Goal: Transaction & Acquisition: Book appointment/travel/reservation

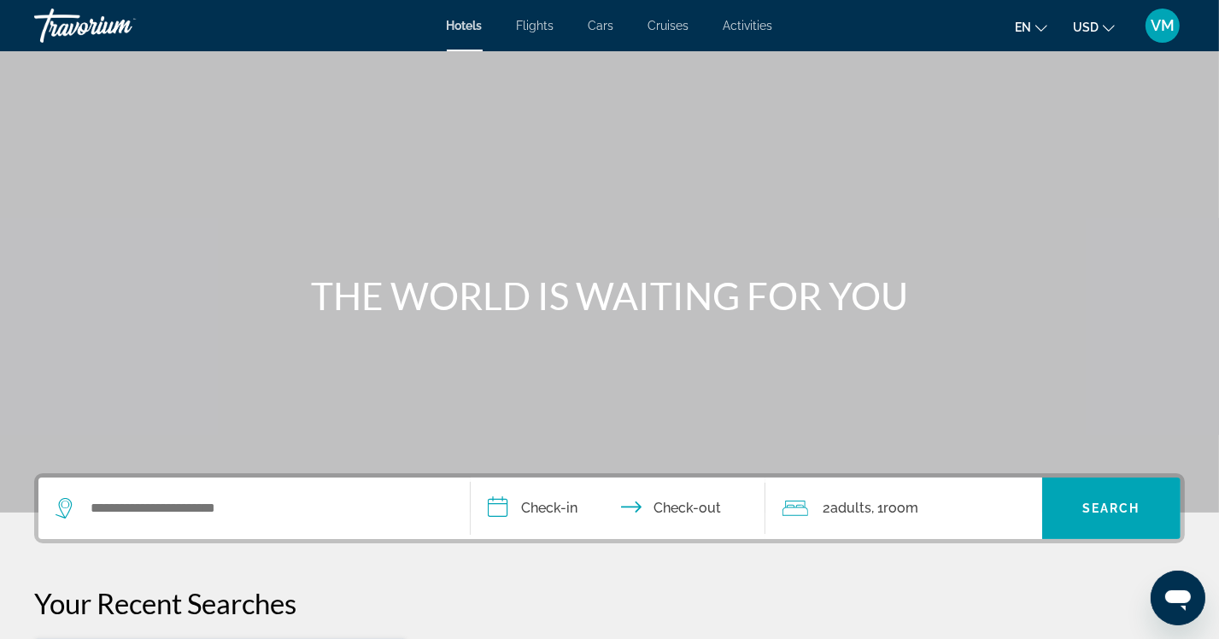
click at [62, 499] on icon "Search widget" at bounding box center [64, 508] width 16 height 21
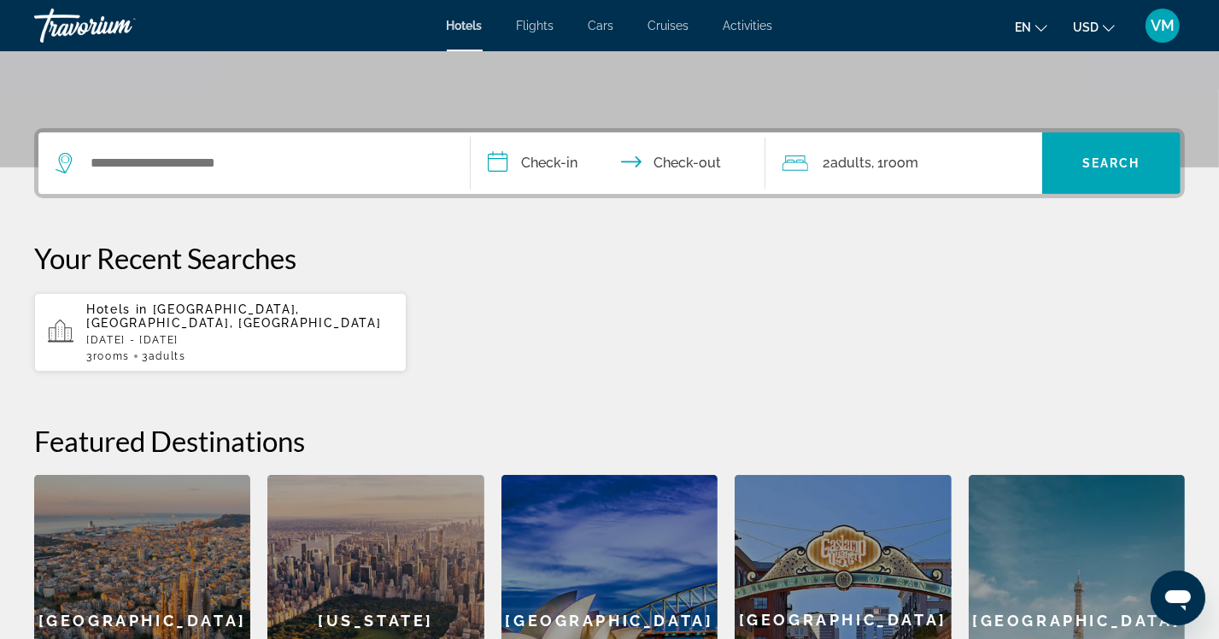
scroll to position [315, 0]
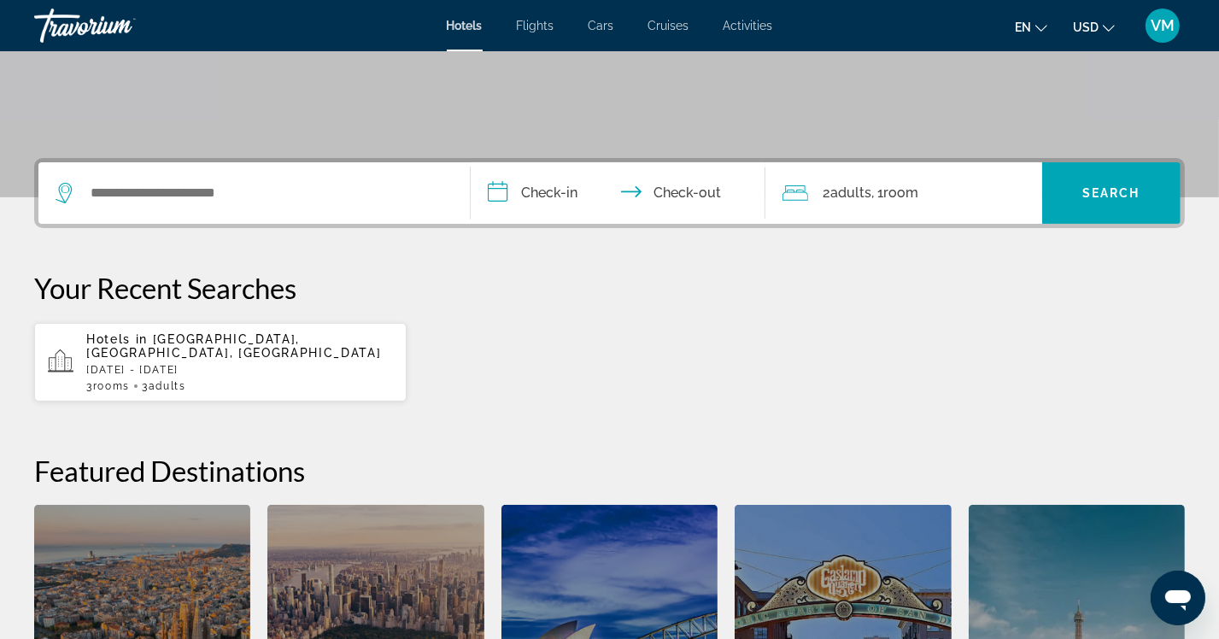
click at [138, 364] on p "[DATE] - [DATE]" at bounding box center [239, 370] width 307 height 12
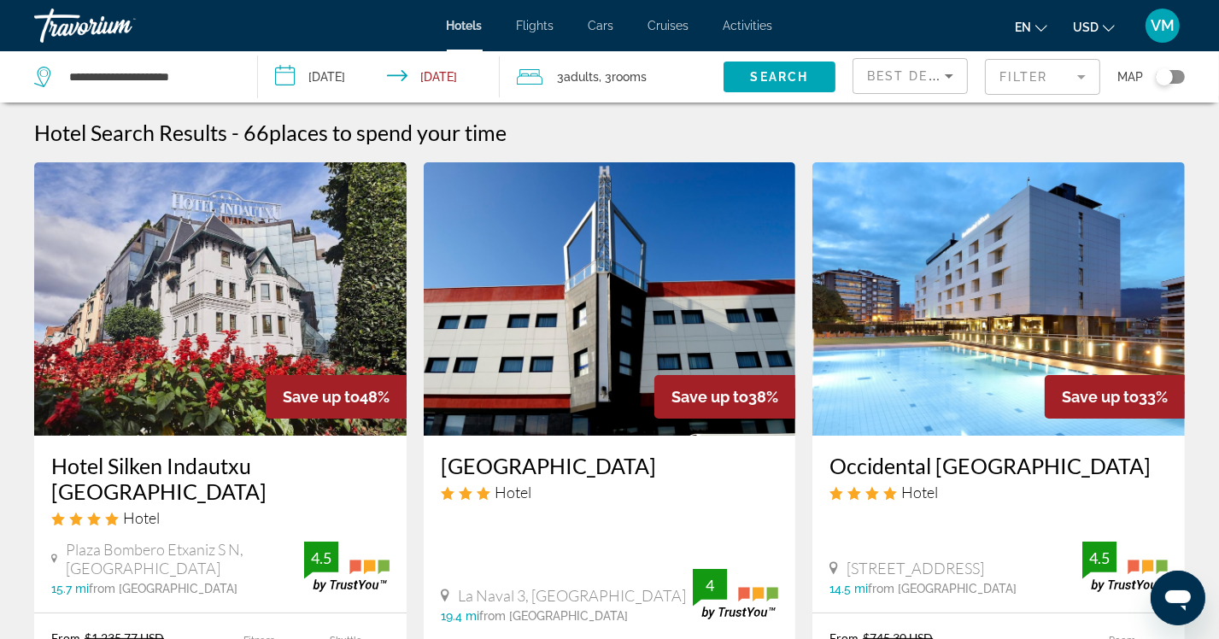
click at [46, 79] on icon "Search widget" at bounding box center [44, 77] width 21 height 21
click at [472, 30] on span "Hotels" at bounding box center [465, 26] width 36 height 14
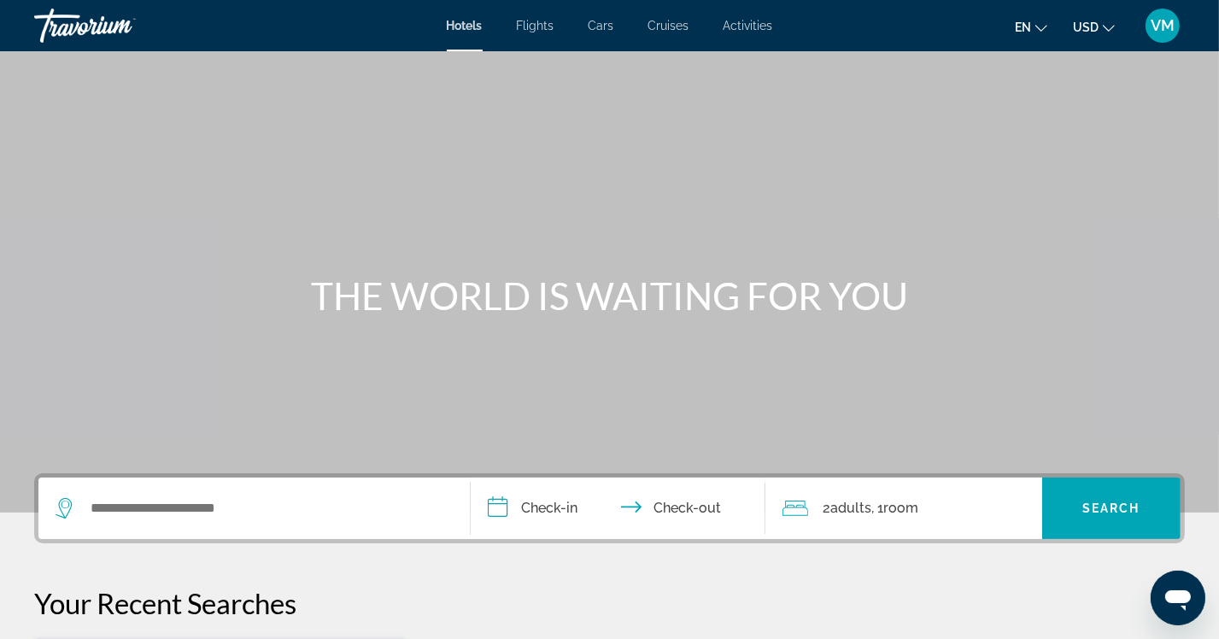
click at [65, 512] on icon "Search widget" at bounding box center [66, 508] width 21 height 21
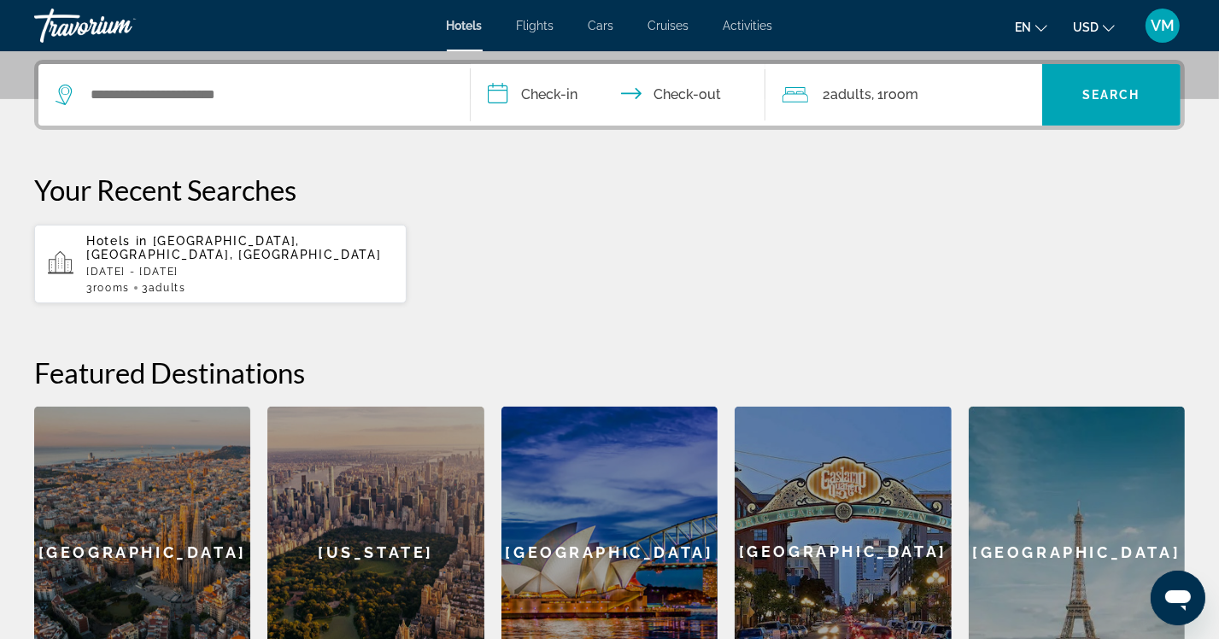
scroll to position [417, 0]
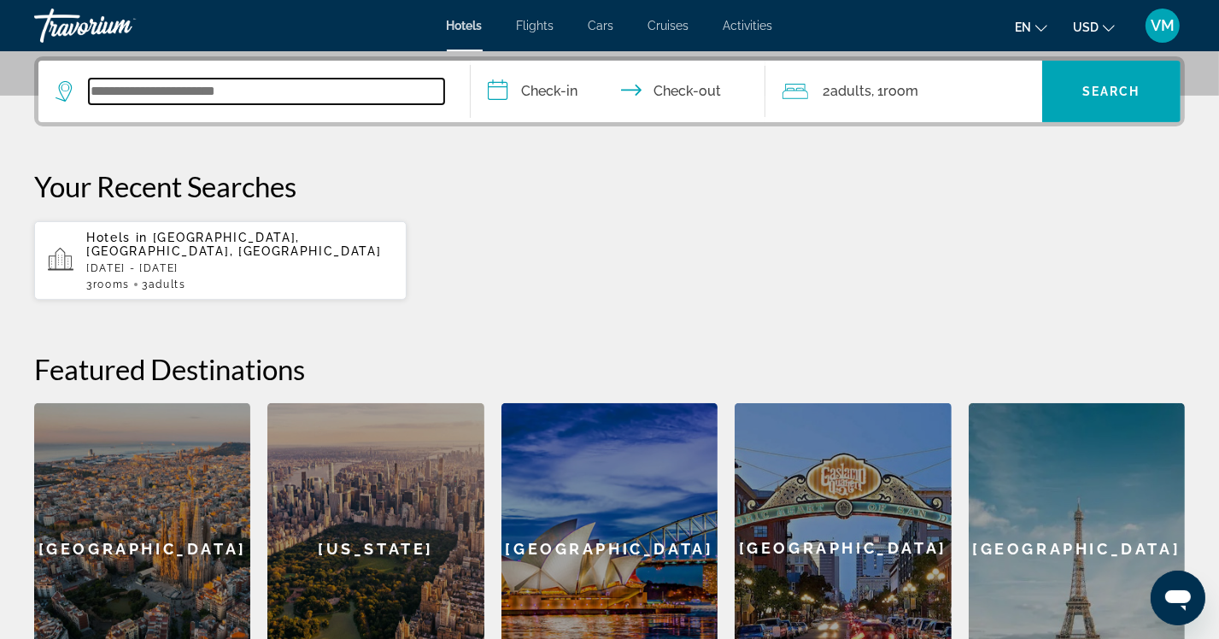
click at [263, 90] on input "Search widget" at bounding box center [266, 92] width 355 height 26
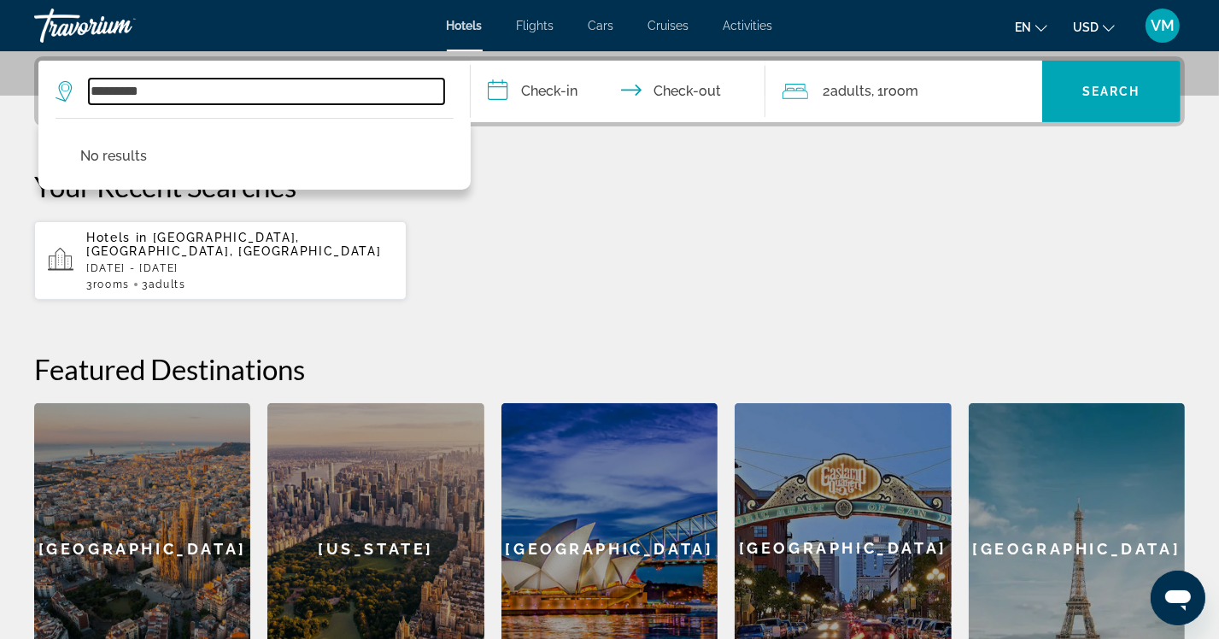
type input "*********"
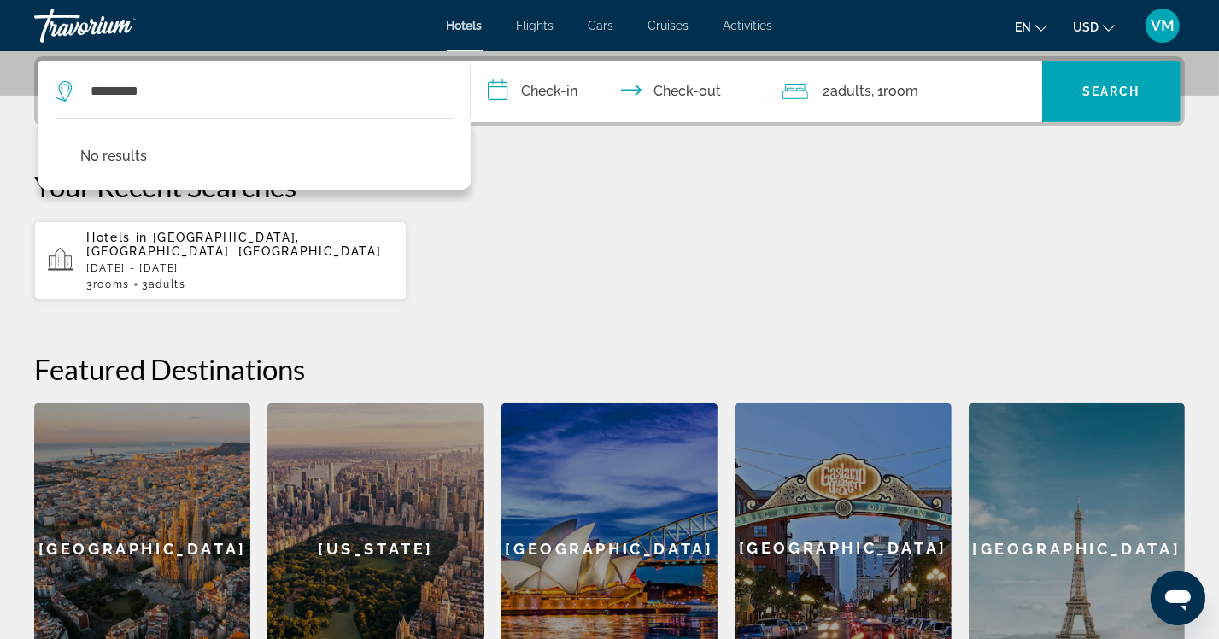
click at [537, 93] on input "**********" at bounding box center [621, 94] width 301 height 67
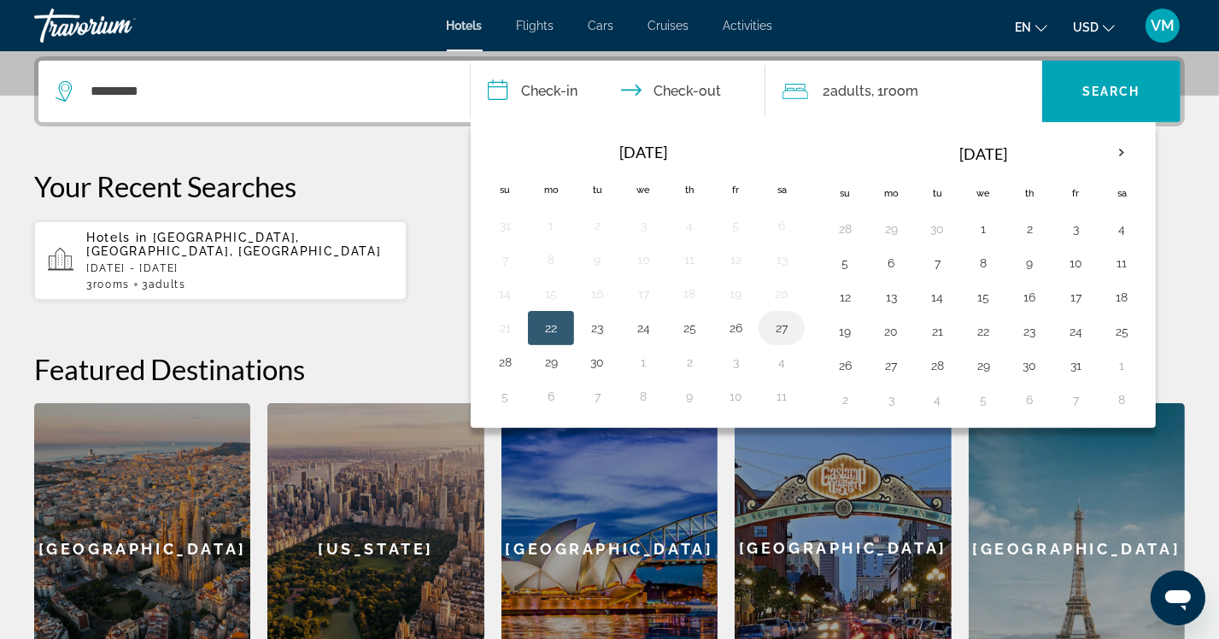
click at [782, 325] on button "27" at bounding box center [781, 328] width 27 height 24
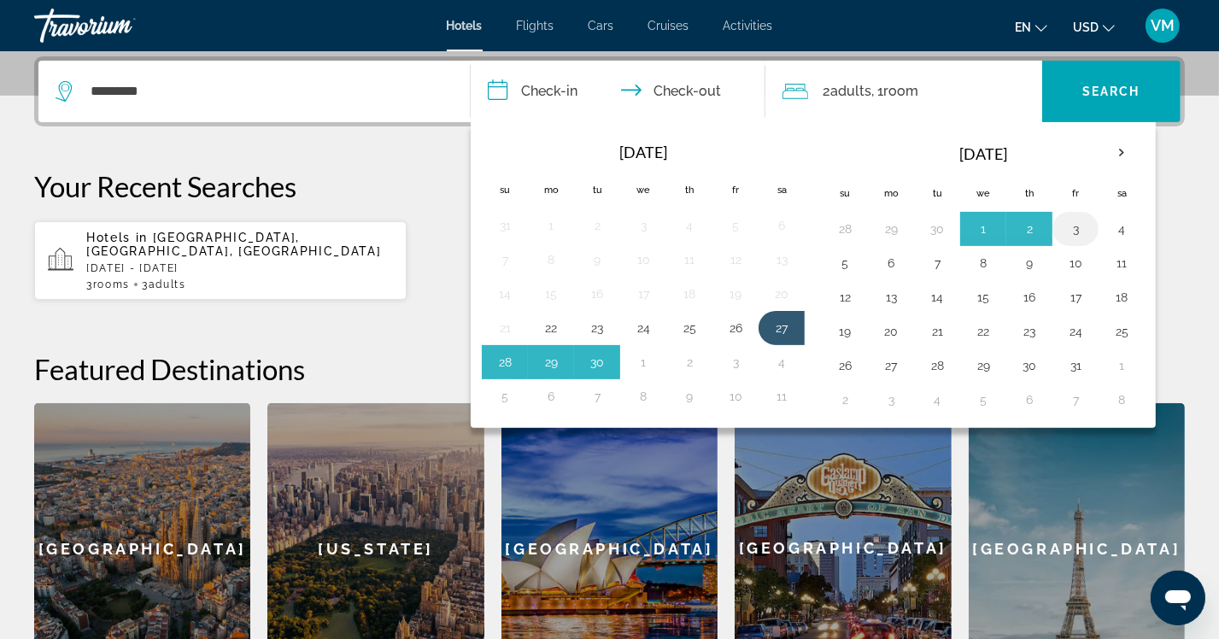
click at [1070, 228] on button "3" at bounding box center [1075, 229] width 27 height 24
type input "**********"
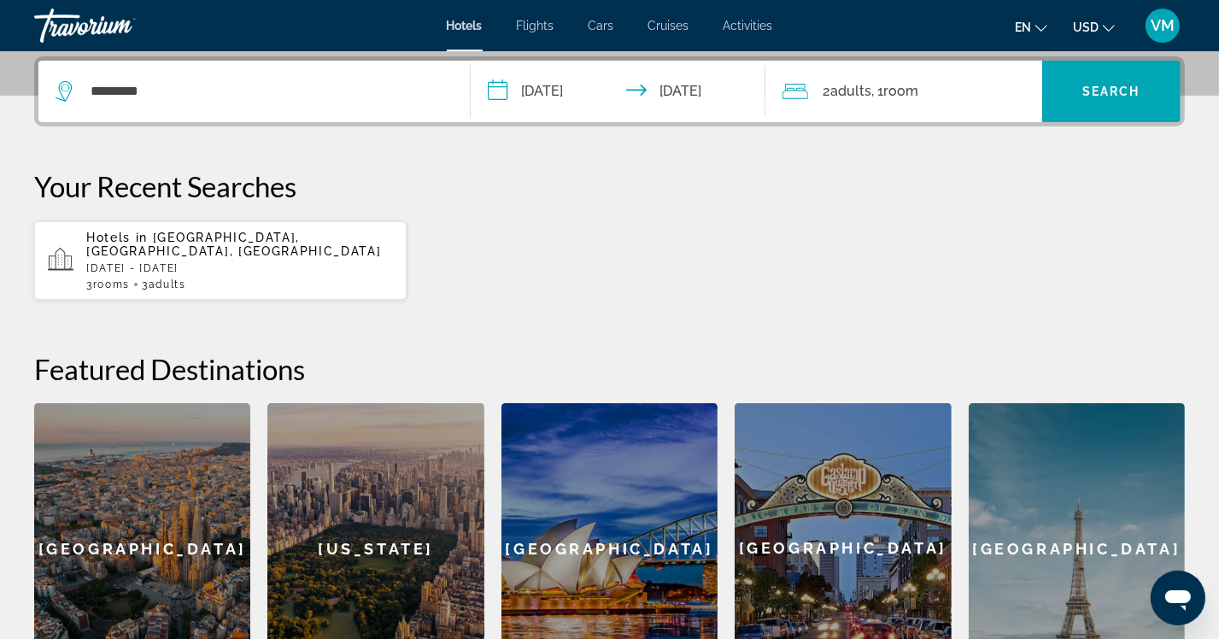
click at [830, 92] on span "2 Adult Adults" at bounding box center [848, 91] width 49 height 24
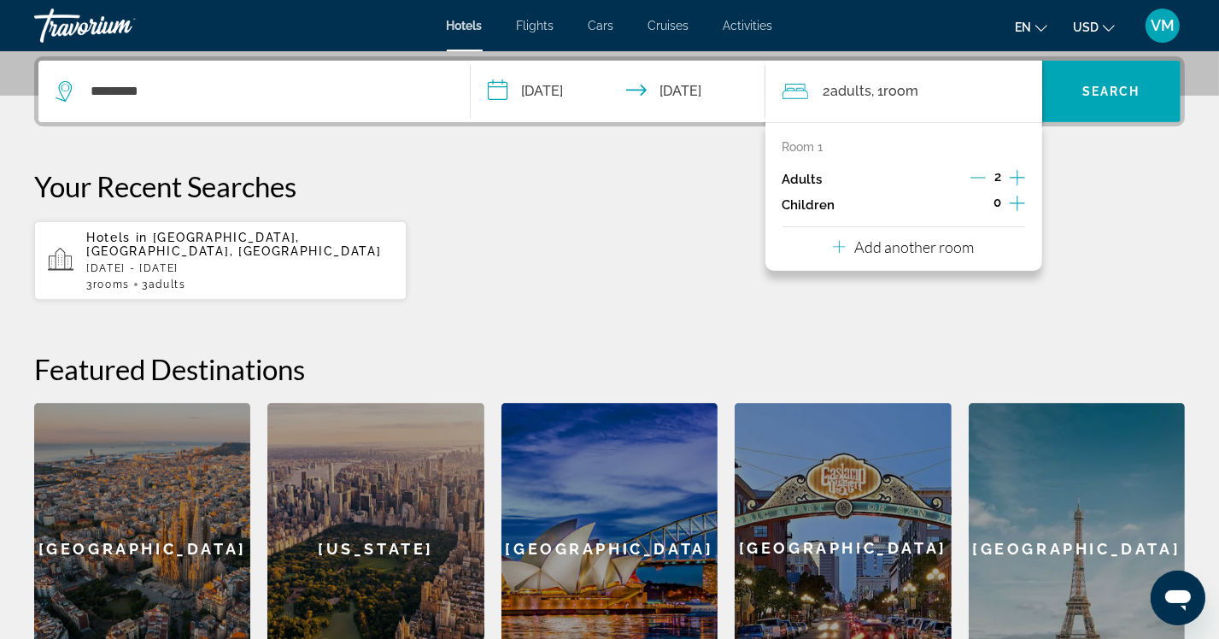
click at [985, 178] on icon "Decrement adults" at bounding box center [977, 178] width 15 height 1
click at [933, 249] on p "Add another room" at bounding box center [914, 246] width 120 height 19
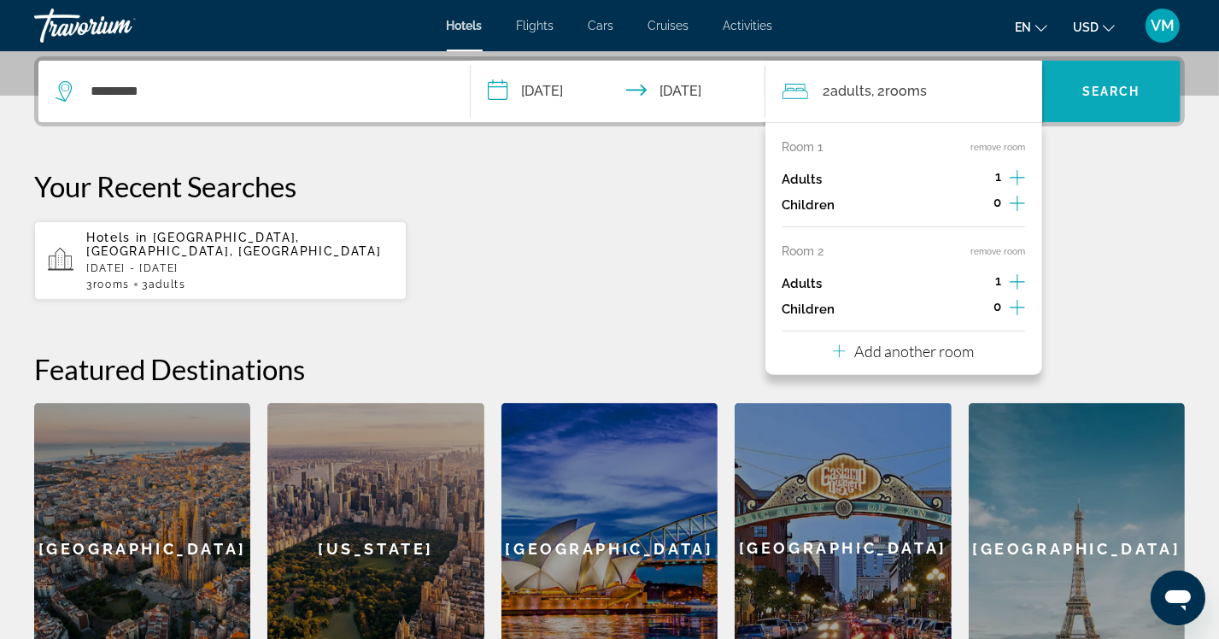
click at [1107, 81] on span "Search widget" at bounding box center [1111, 91] width 138 height 41
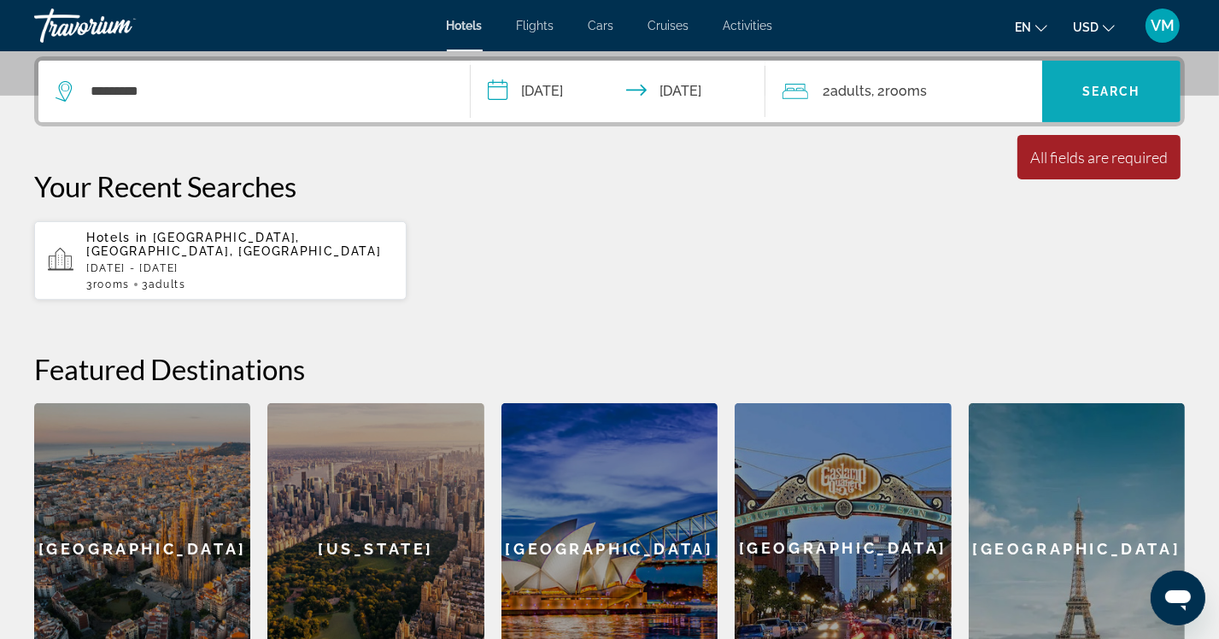
click at [1088, 94] on span "Search" at bounding box center [1111, 92] width 58 height 14
click at [1107, 164] on div "All fields are required" at bounding box center [1099, 157] width 138 height 19
click at [497, 95] on input "**********" at bounding box center [621, 94] width 301 height 67
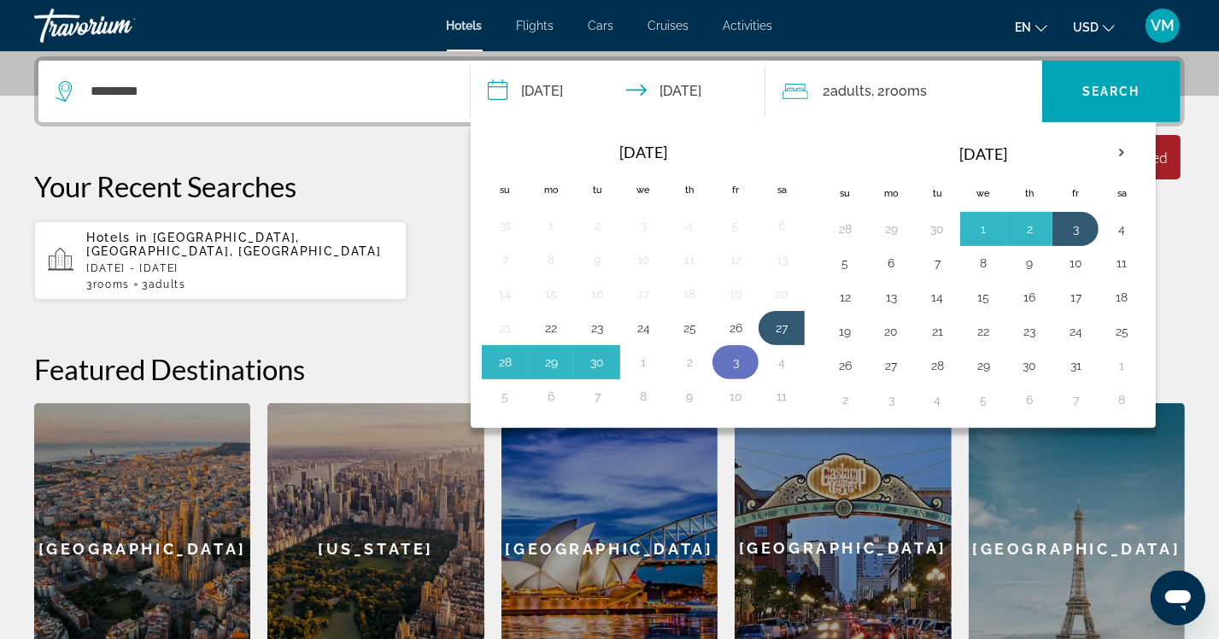
click at [739, 365] on button "3" at bounding box center [735, 362] width 27 height 24
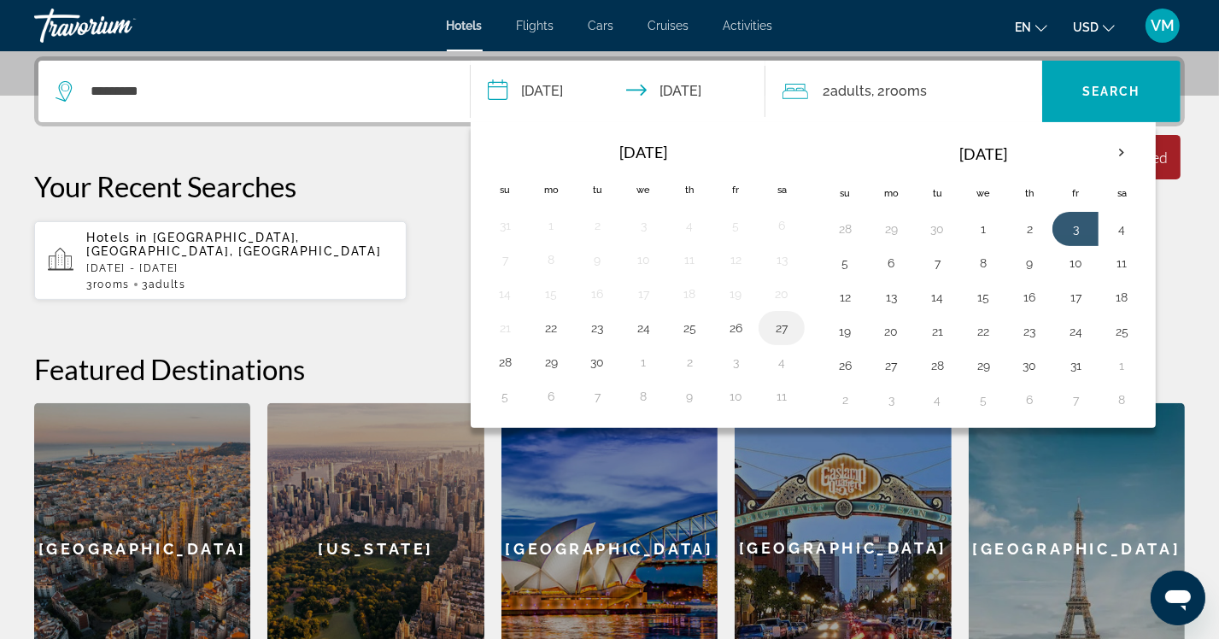
click at [777, 322] on button "27" at bounding box center [781, 328] width 27 height 24
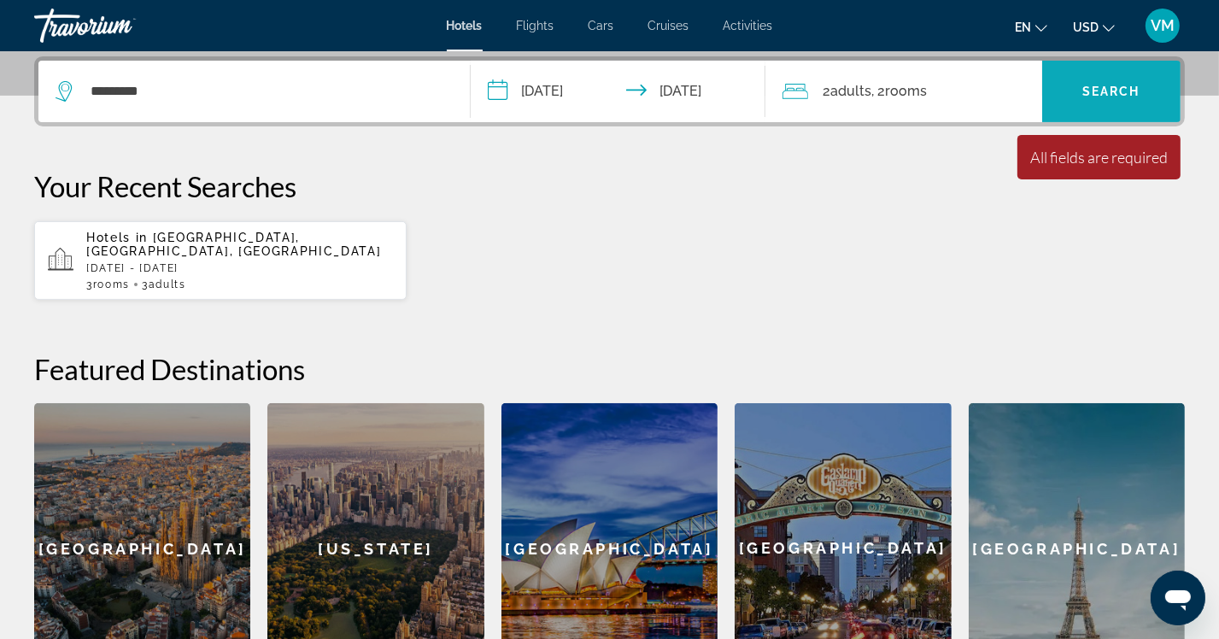
click at [1108, 75] on span "Search widget" at bounding box center [1111, 91] width 138 height 41
click at [1097, 89] on span "Search" at bounding box center [1111, 92] width 58 height 14
click at [1128, 167] on div "Minimum length of stay is 1 day All fields are required Children ages are requi…" at bounding box center [1098, 157] width 163 height 44
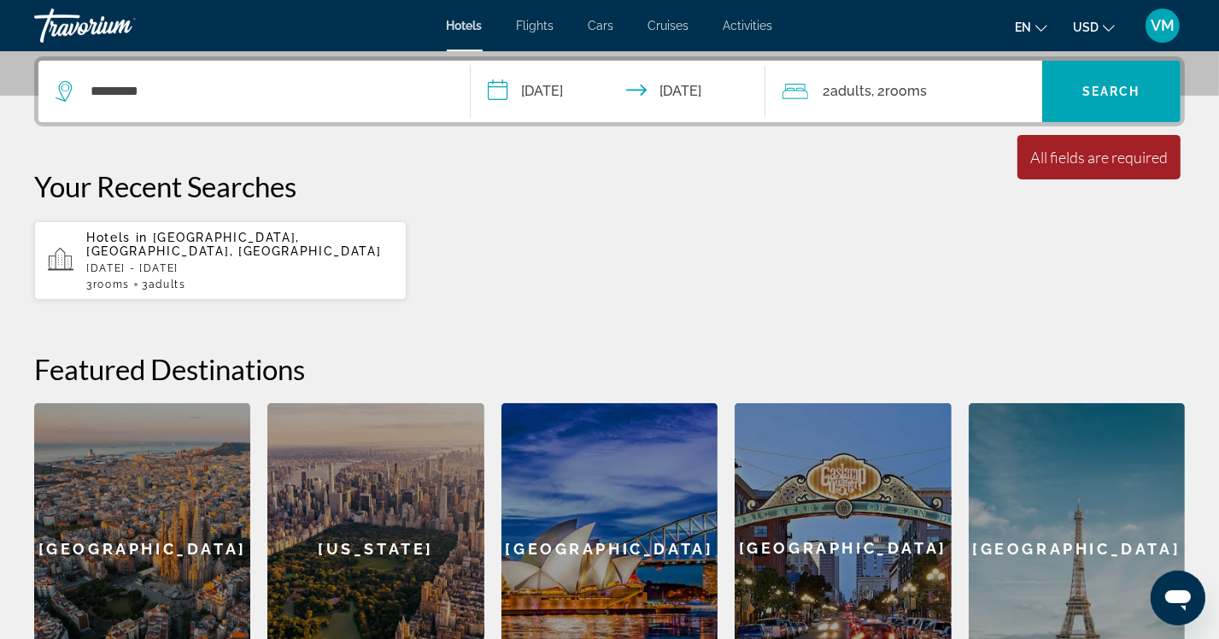
click at [1128, 167] on div "Minimum length of stay is 1 day All fields are required Children ages are requi…" at bounding box center [1098, 157] width 163 height 44
